Goal: Information Seeking & Learning: Learn about a topic

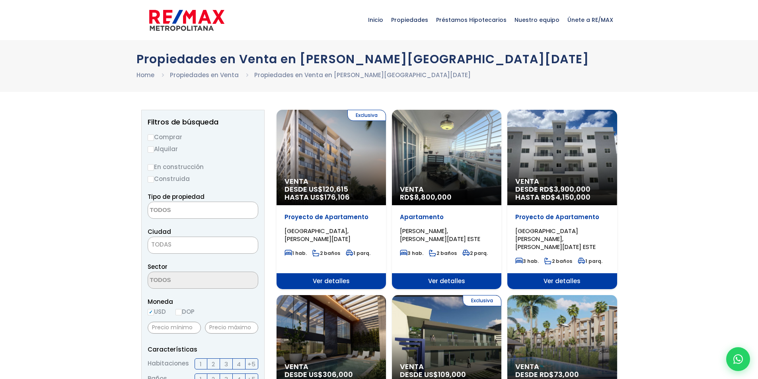
select select
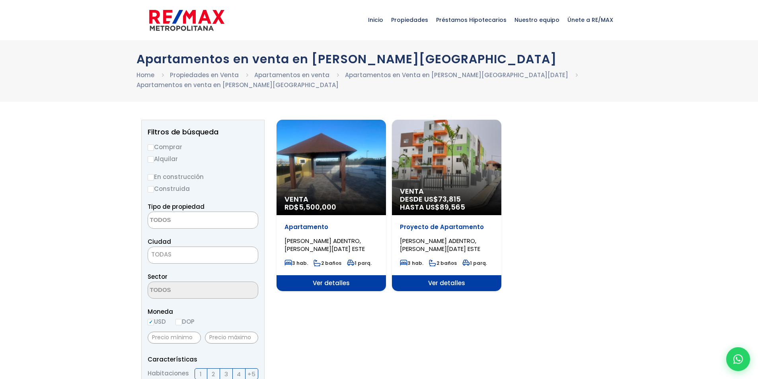
select select
click at [330, 186] on div "Venta RD$ 5,500,000" at bounding box center [331, 168] width 109 height 96
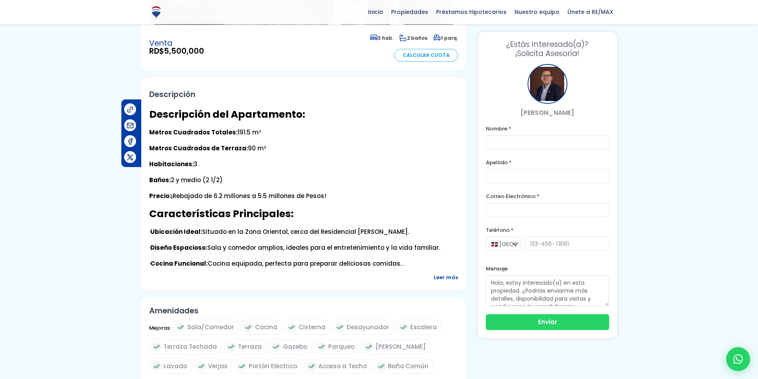
scroll to position [279, 0]
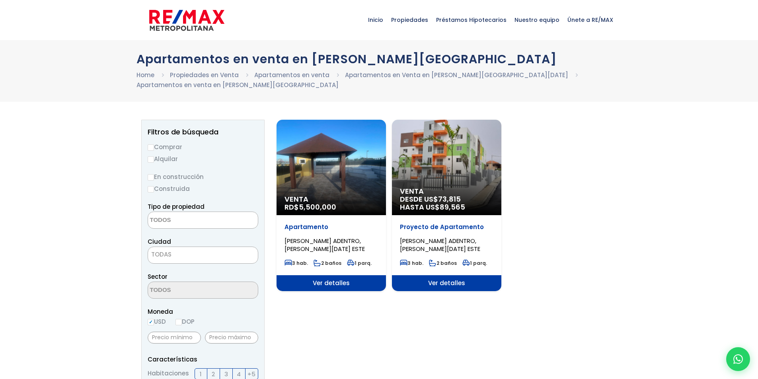
select select
